Goal: Find specific page/section: Find specific page/section

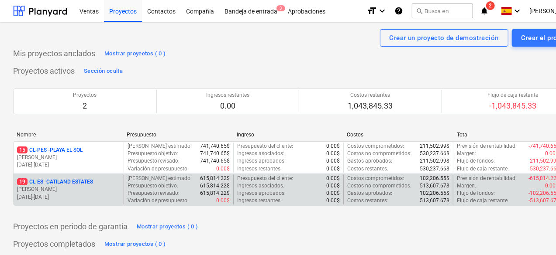
click at [93, 187] on p "[PERSON_NAME]" at bounding box center [68, 189] width 103 height 7
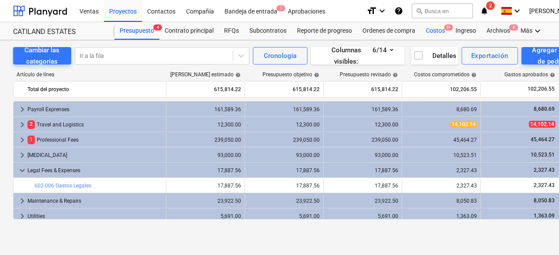
click at [433, 30] on div "Costos 9+" at bounding box center [435, 30] width 30 height 17
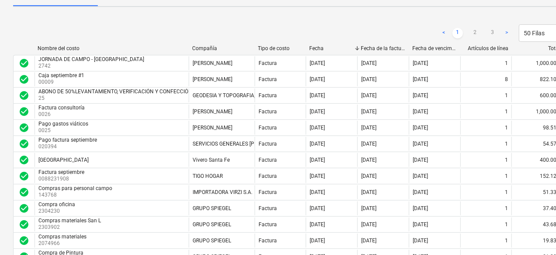
scroll to position [117, 0]
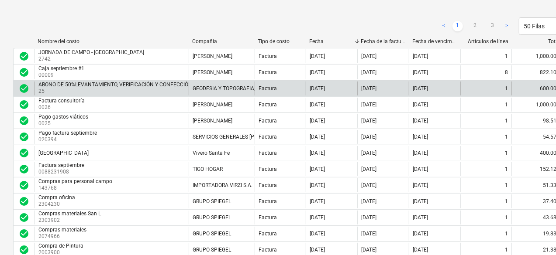
click at [134, 85] on div "ABONO DE 50%LEVANTAMIENTO, VERIFICACIÓN Y CONFECCIÓN DE PLANOS" at bounding box center [129, 85] width 183 height 6
